Goal: Task Accomplishment & Management: Use online tool/utility

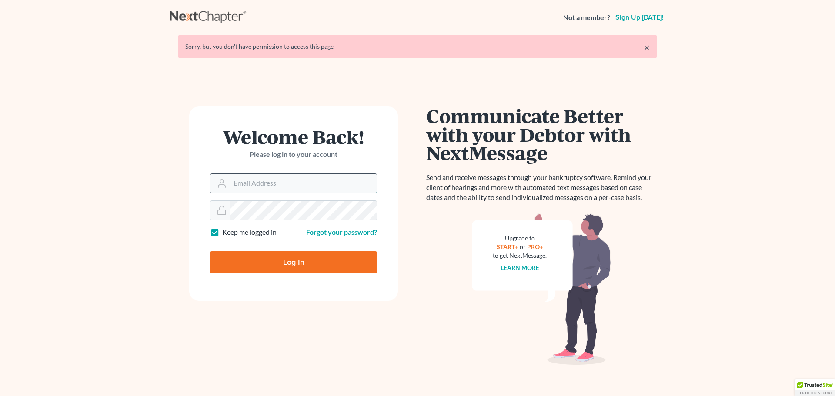
click at [255, 184] on input "Email Address" at bounding box center [303, 183] width 147 height 19
type input "[PERSON_NAME][EMAIL_ADDRESS][PERSON_NAME][DOMAIN_NAME]"
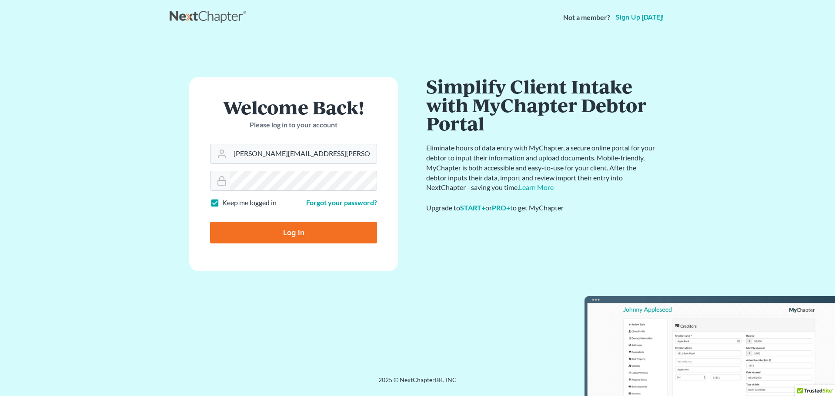
click at [288, 232] on input "Log In" at bounding box center [293, 233] width 167 height 22
type input "Thinking..."
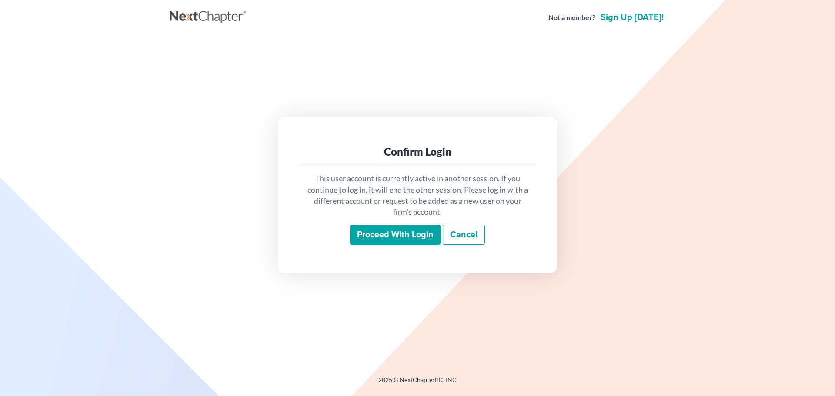
click at [392, 231] on input "Proceed with login" at bounding box center [395, 235] width 90 height 20
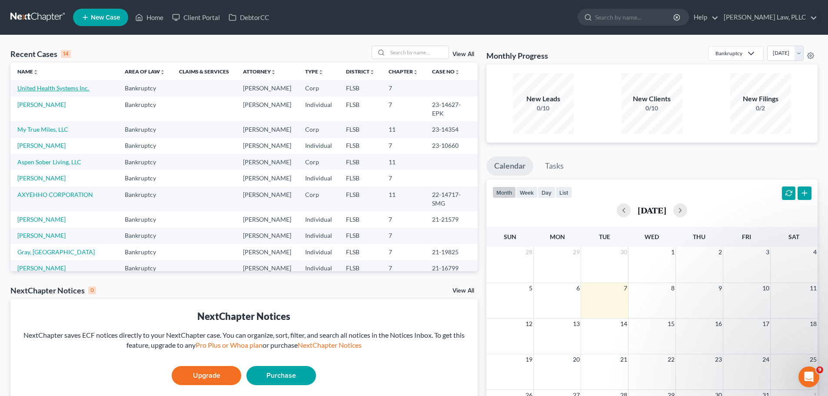
click at [55, 87] on link "United Health Systems Inc." at bounding box center [53, 87] width 72 height 7
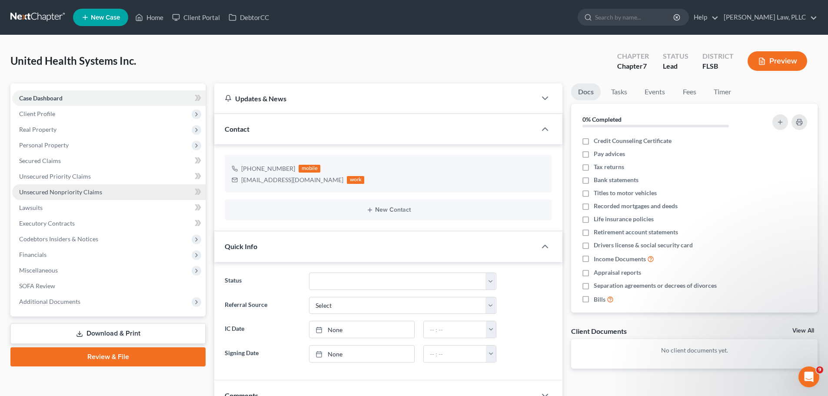
click at [75, 195] on span "Unsecured Nonpriority Claims" at bounding box center [60, 191] width 83 height 7
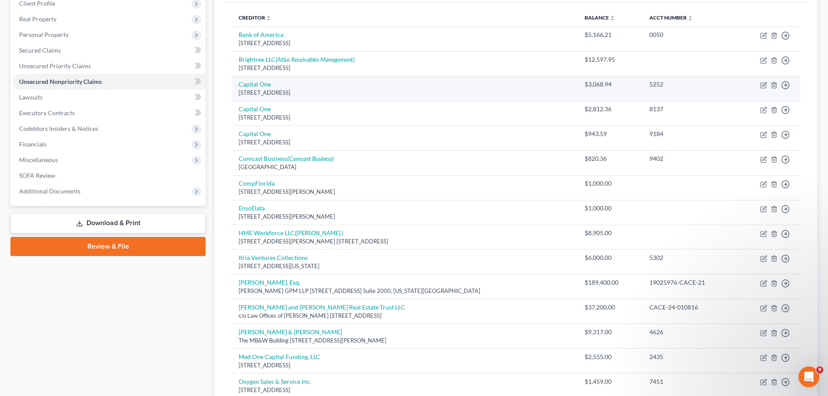
scroll to position [130, 0]
